Goal: Task Accomplishment & Management: Manage account settings

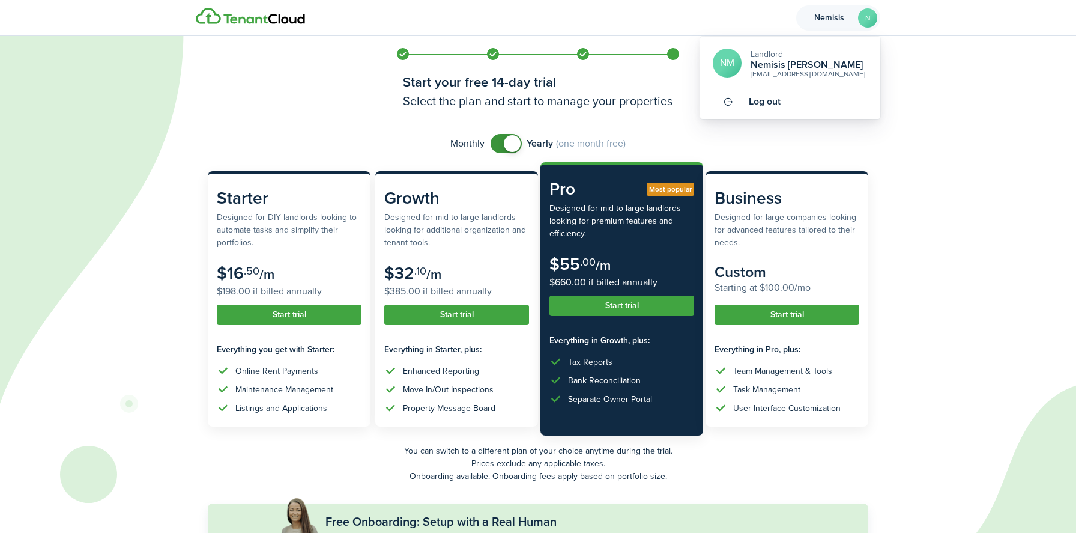
click at [814, 101] on link "Log out" at bounding box center [790, 101] width 162 height 29
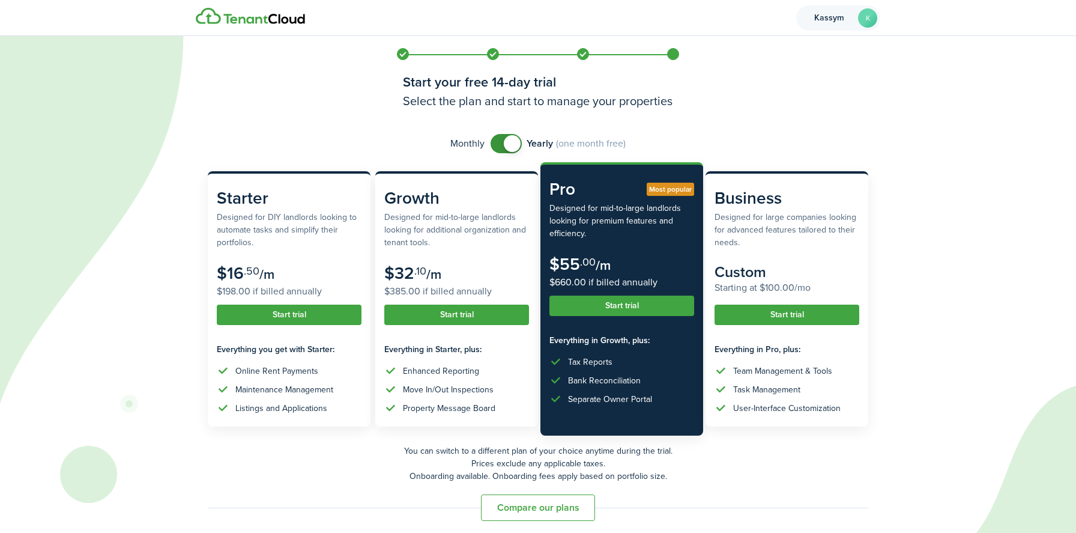
click at [864, 22] on avatar-text "K" at bounding box center [867, 17] width 19 height 19
click at [819, 100] on link "Log out" at bounding box center [790, 101] width 162 height 29
